Goal: Find specific page/section: Find specific page/section

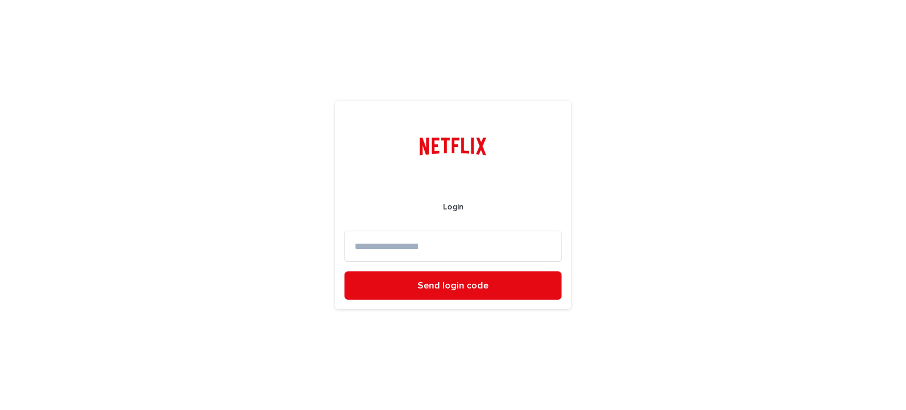
click at [427, 237] on input at bounding box center [453, 246] width 217 height 31
type input "**********"
click at [345, 271] on button "Send login code" at bounding box center [453, 285] width 217 height 28
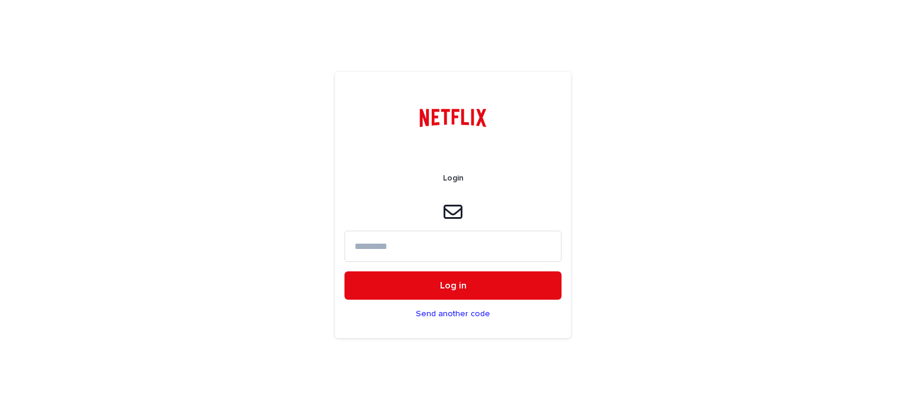
click at [402, 253] on input at bounding box center [453, 246] width 217 height 31
type input "******"
click at [345, 271] on button "Log in" at bounding box center [453, 285] width 217 height 28
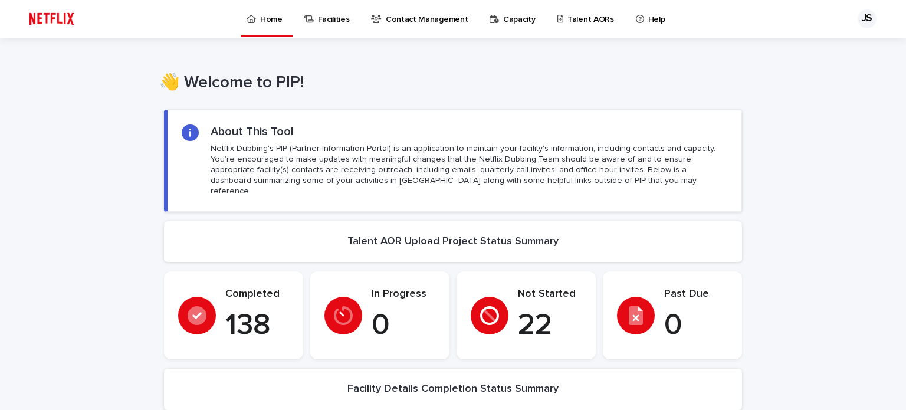
click at [568, 21] on p "Talent AORs" at bounding box center [591, 12] width 47 height 25
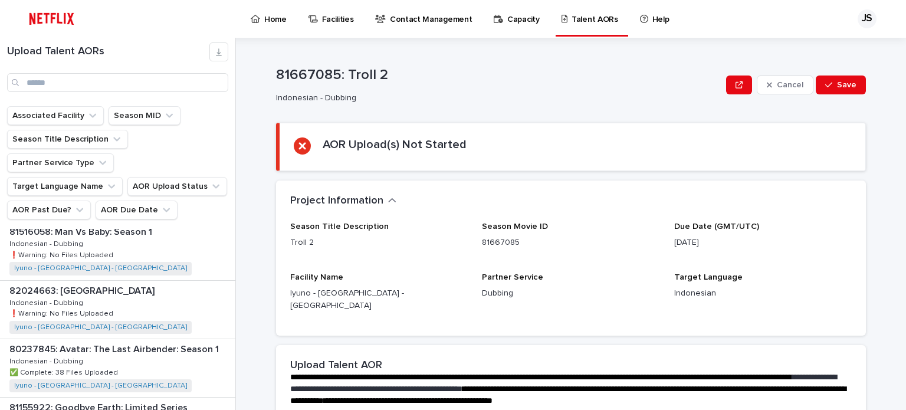
scroll to position [1239, 0]
click at [498, 186] on div "Project Information •••" at bounding box center [571, 201] width 590 height 41
drag, startPoint x: 382, startPoint y: 13, endPoint x: 695, endPoint y: 28, distance: 313.1
click at [696, 28] on div "Home Facilities Contact Management Capacity Talent AORs Help" at bounding box center [462, 19] width 753 height 38
